Goal: Task Accomplishment & Management: Manage account settings

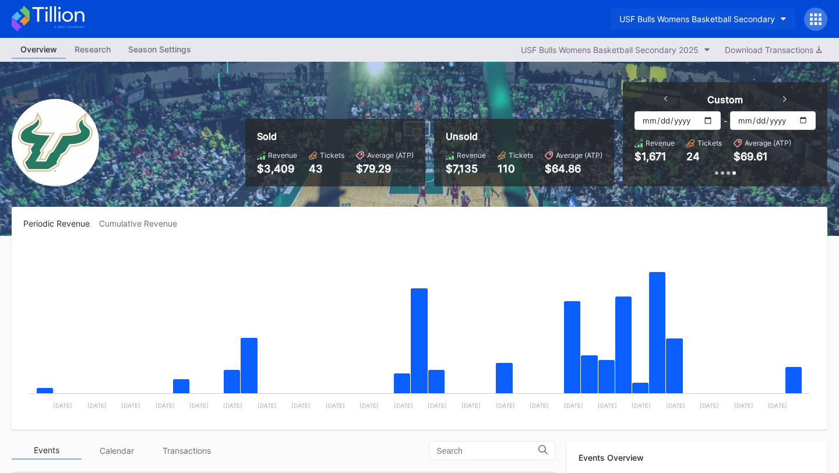
click at [722, 16] on div "USF Bulls Womens Basketball Secondary" at bounding box center [697, 19] width 156 height 10
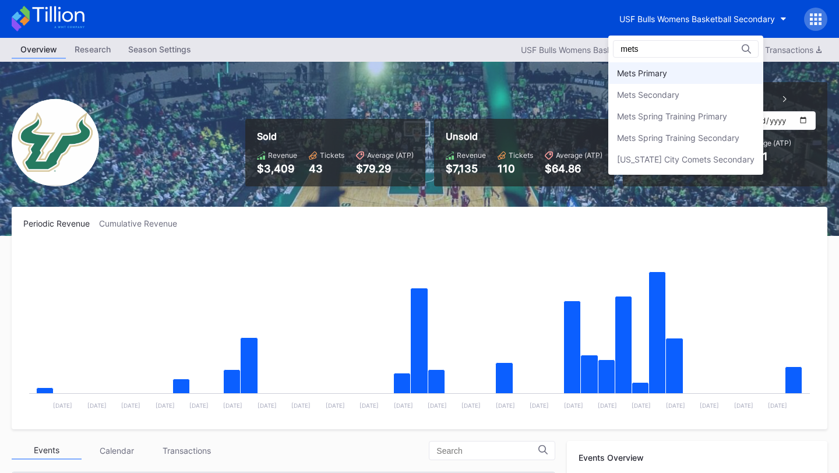
type input "mets"
click at [672, 75] on div "Mets Primary" at bounding box center [685, 73] width 155 height 22
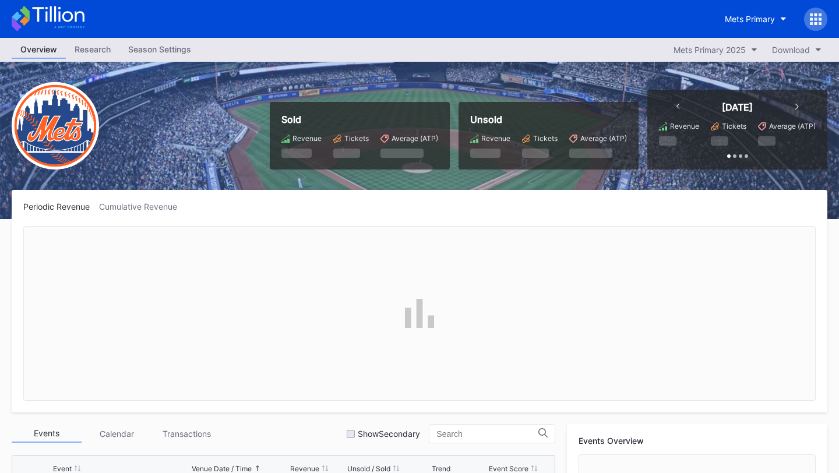
click at [817, 22] on icon at bounding box center [816, 19] width 12 height 12
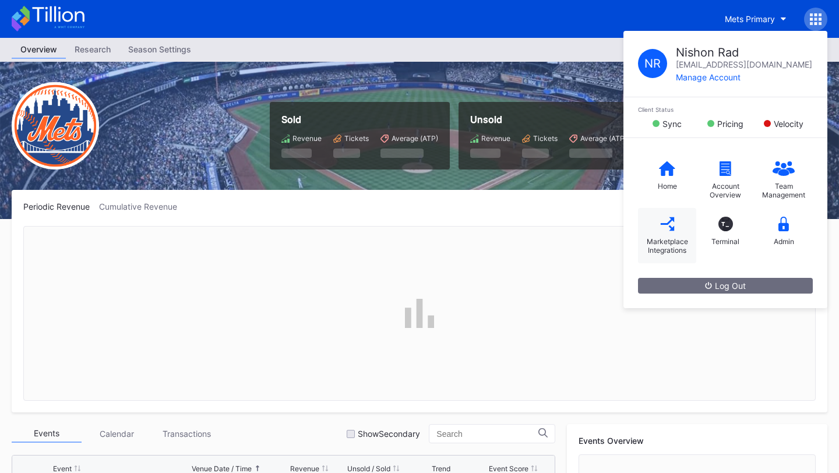
click at [672, 229] on icon at bounding box center [666, 223] width 13 height 13
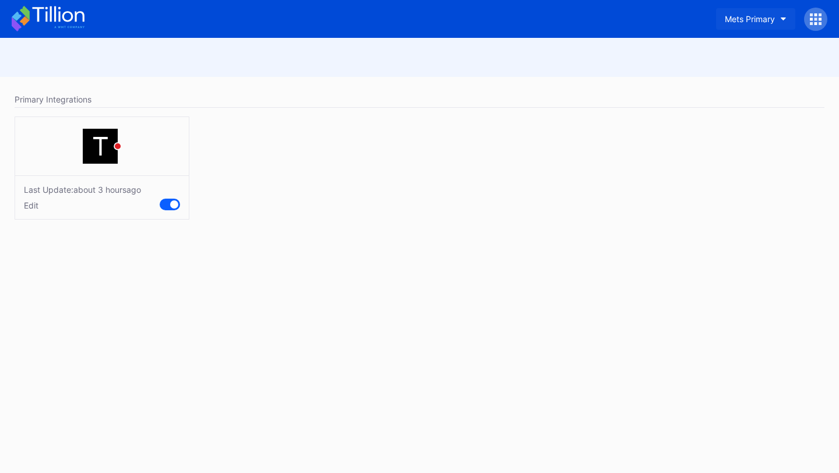
click at [760, 19] on div "Mets Primary" at bounding box center [750, 19] width 50 height 10
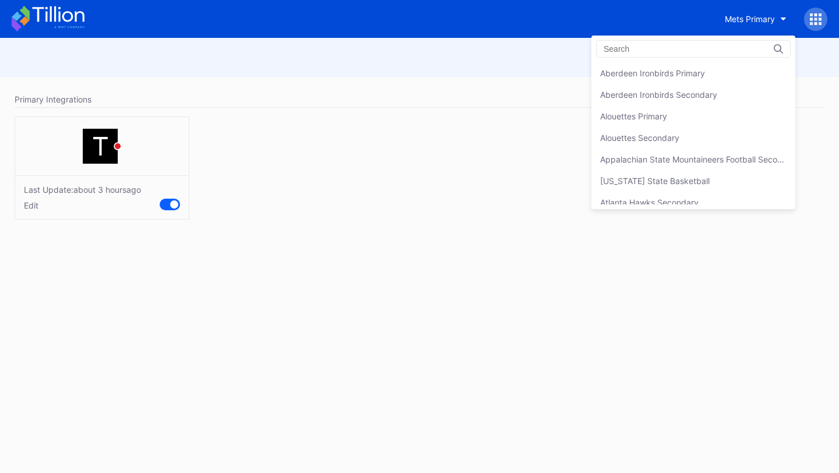
scroll to position [1811, 0]
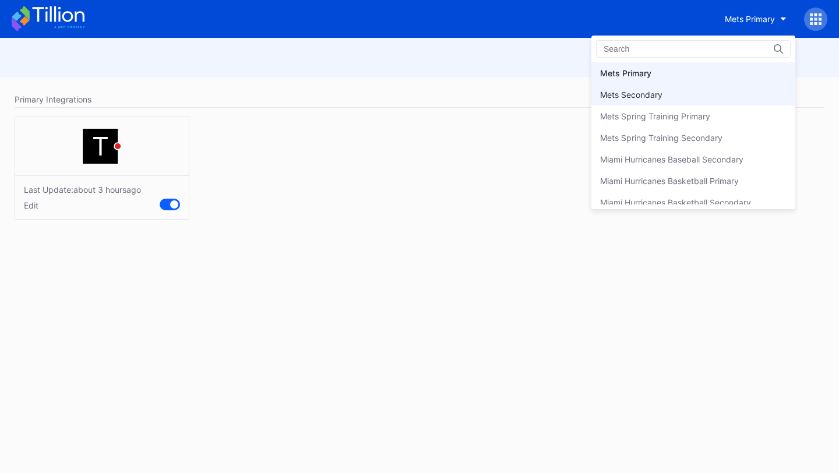
click at [715, 93] on div "Mets Secondary" at bounding box center [693, 95] width 204 height 22
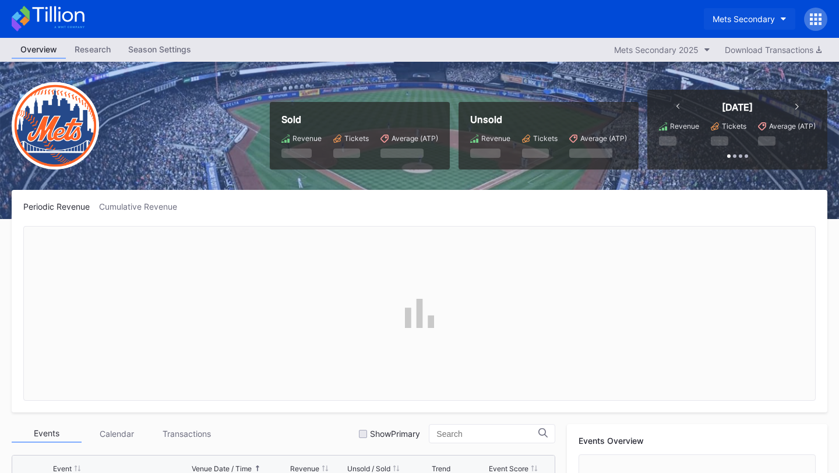
scroll to position [2424, 0]
click at [784, 19] on icon "button" at bounding box center [784, 18] width 6 height 3
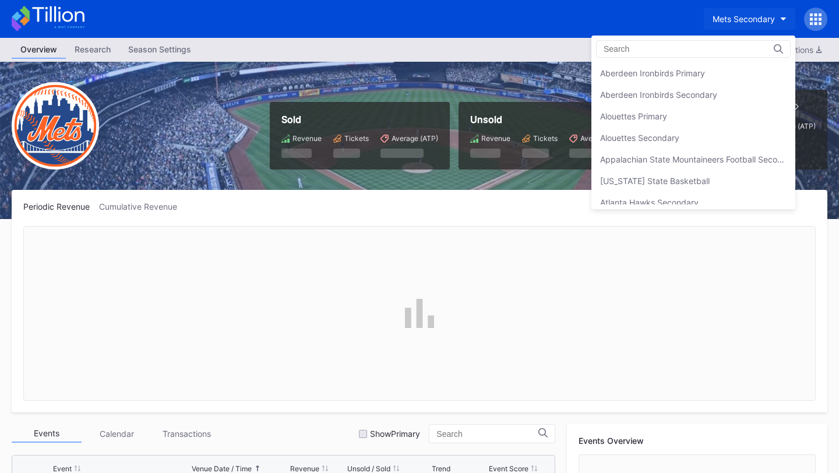
scroll to position [1832, 0]
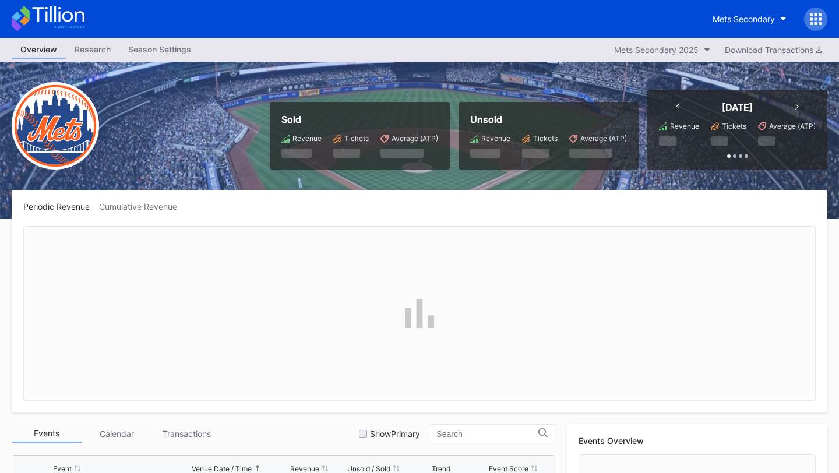
click at [817, 19] on icon at bounding box center [816, 19] width 12 height 12
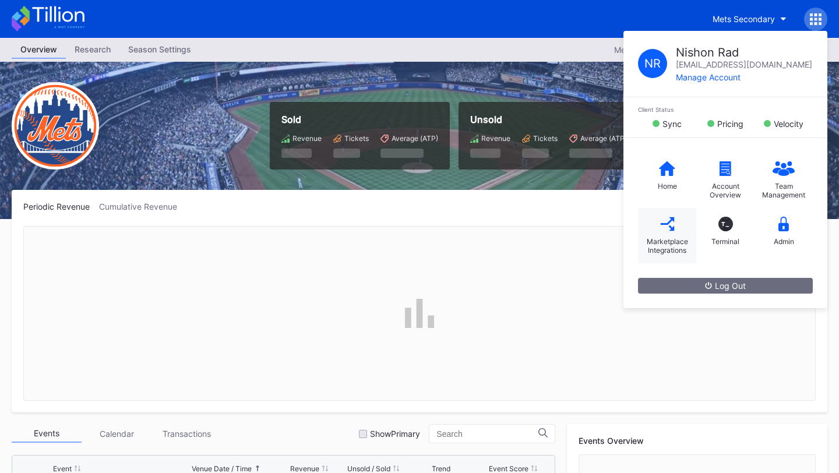
click at [678, 230] on div "Marketplace Integrations" at bounding box center [667, 235] width 58 height 55
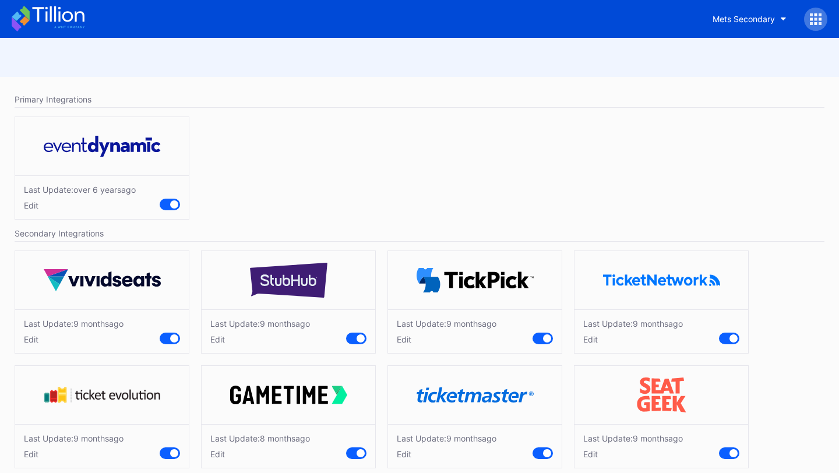
scroll to position [16, 0]
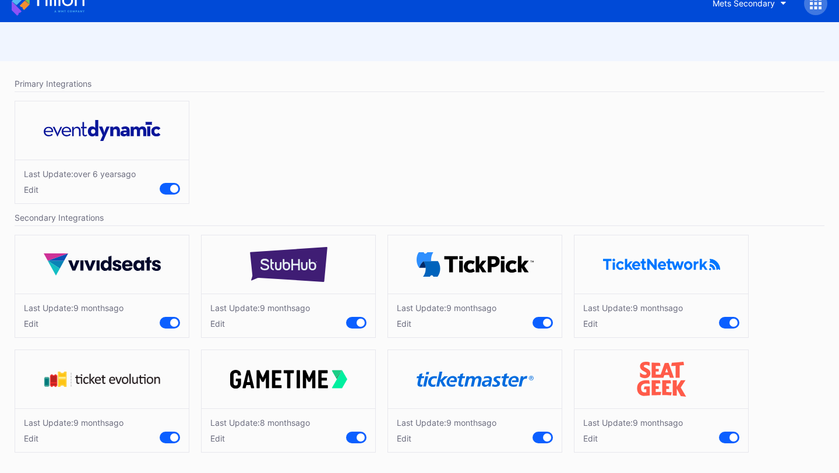
click at [217, 431] on div "Last Update: [DATE] Edit" at bounding box center [260, 431] width 100 height 26
click at [217, 436] on div "Edit" at bounding box center [260, 438] width 100 height 10
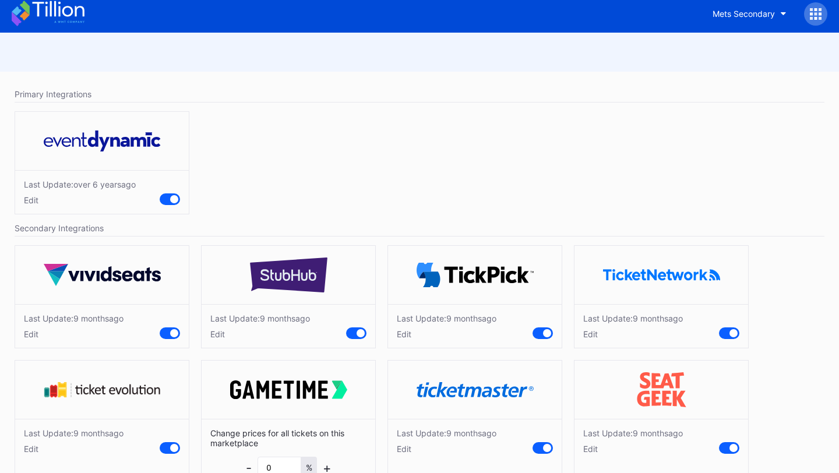
scroll to position [0, 0]
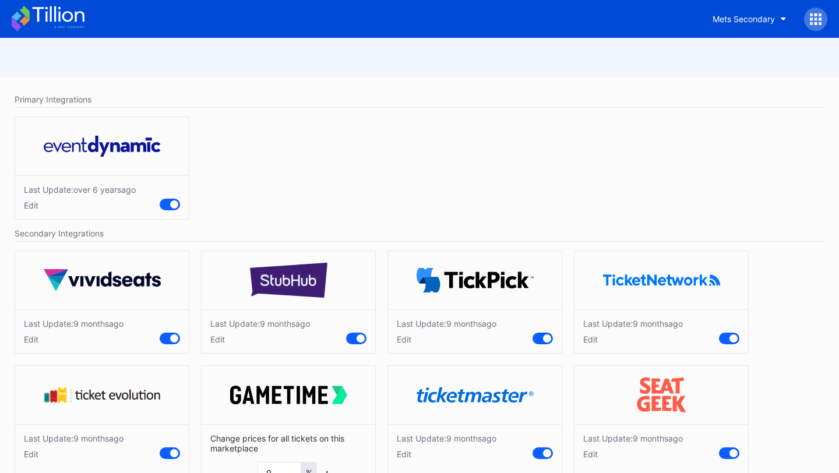
click at [62, 15] on icon at bounding box center [58, 14] width 52 height 16
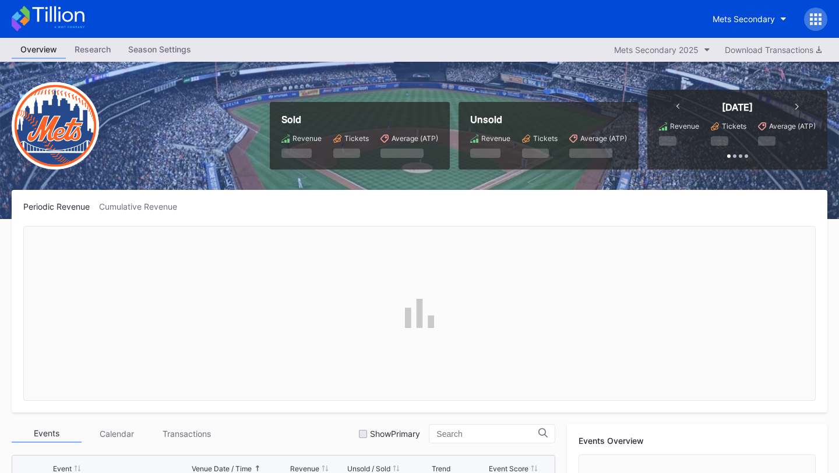
scroll to position [2424, 0]
